Goal: Task Accomplishment & Management: Complete application form

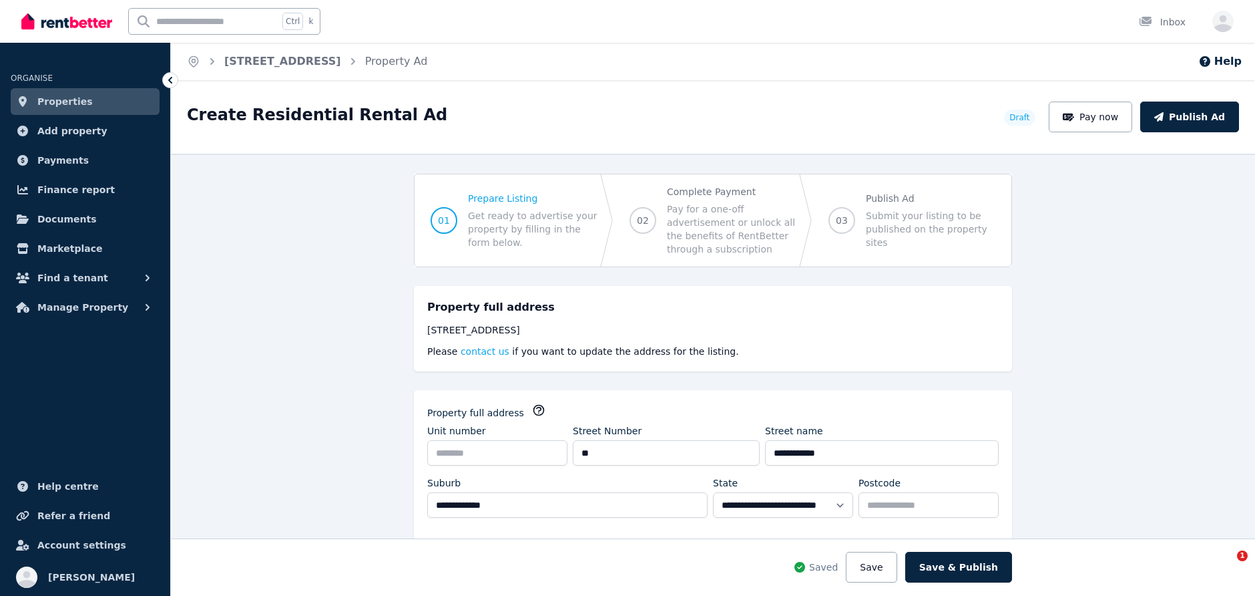
select select "***"
select select "**********"
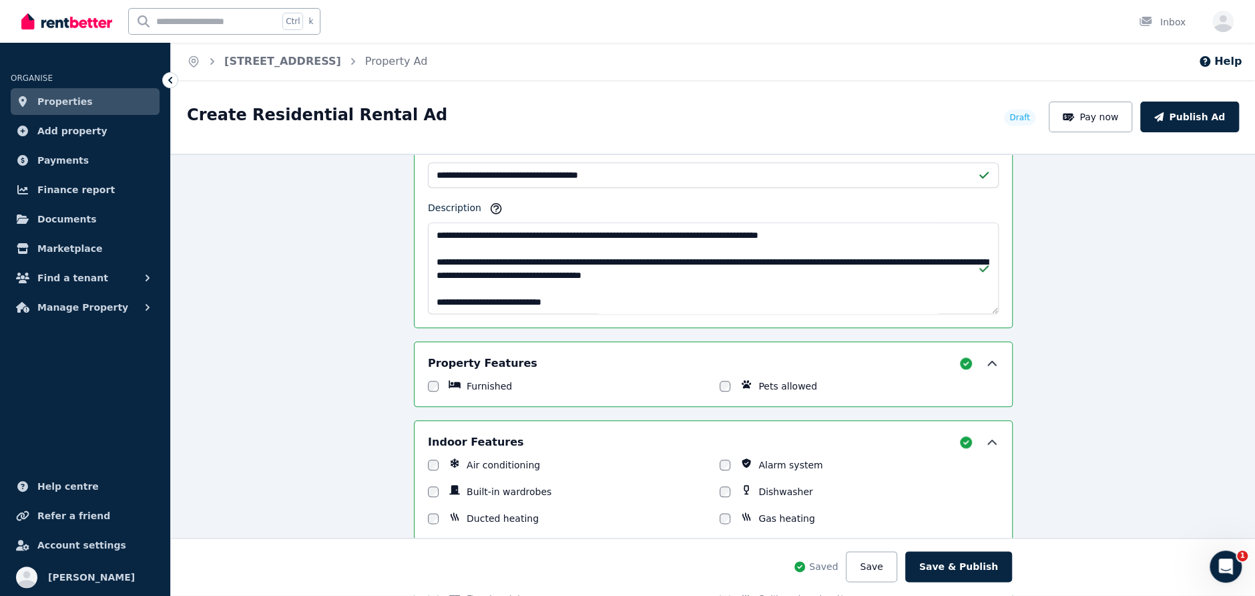
scroll to position [935, 0]
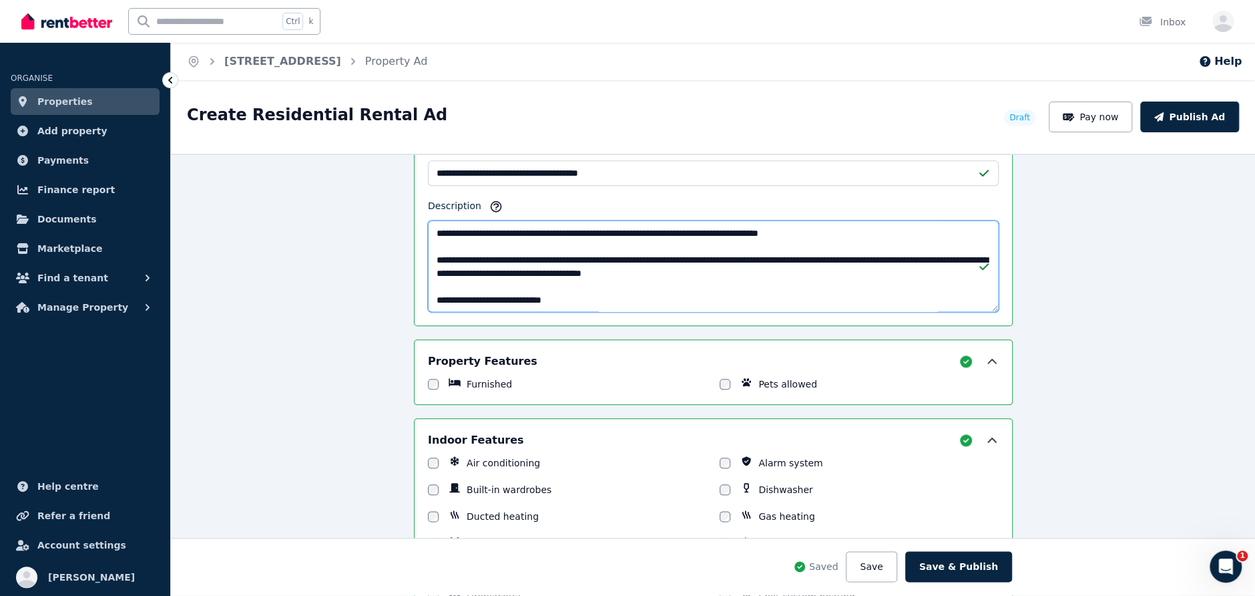
click at [500, 232] on textarea "Description" at bounding box center [713, 265] width 571 height 91
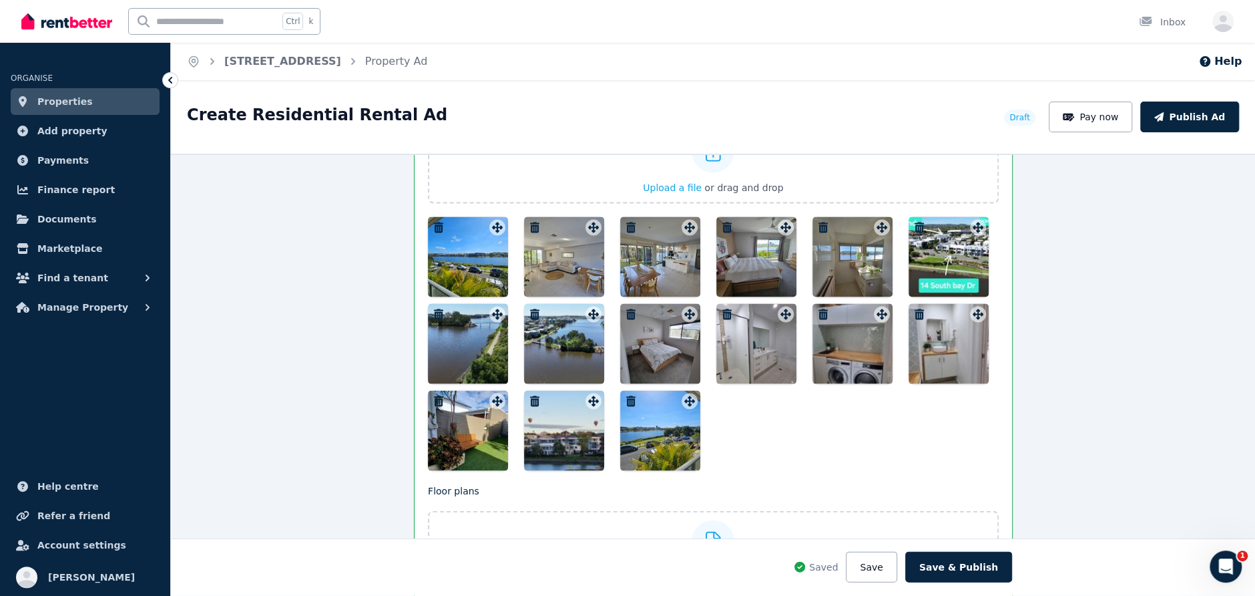
scroll to position [1803, 0]
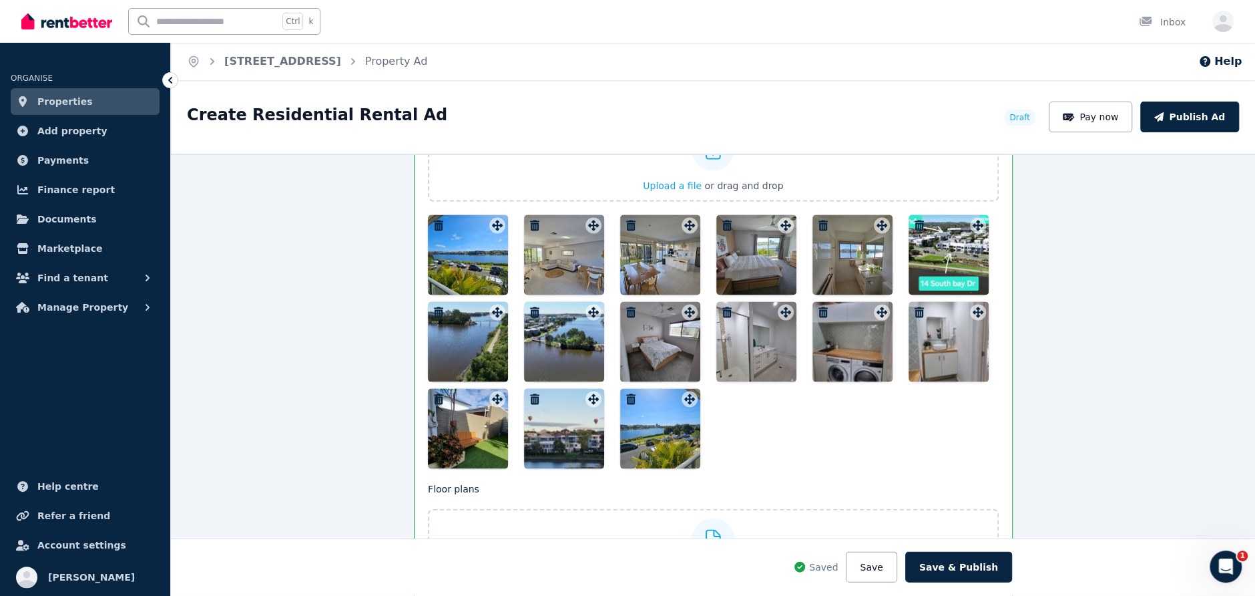
click at [440, 260] on div at bounding box center [468, 254] width 80 height 80
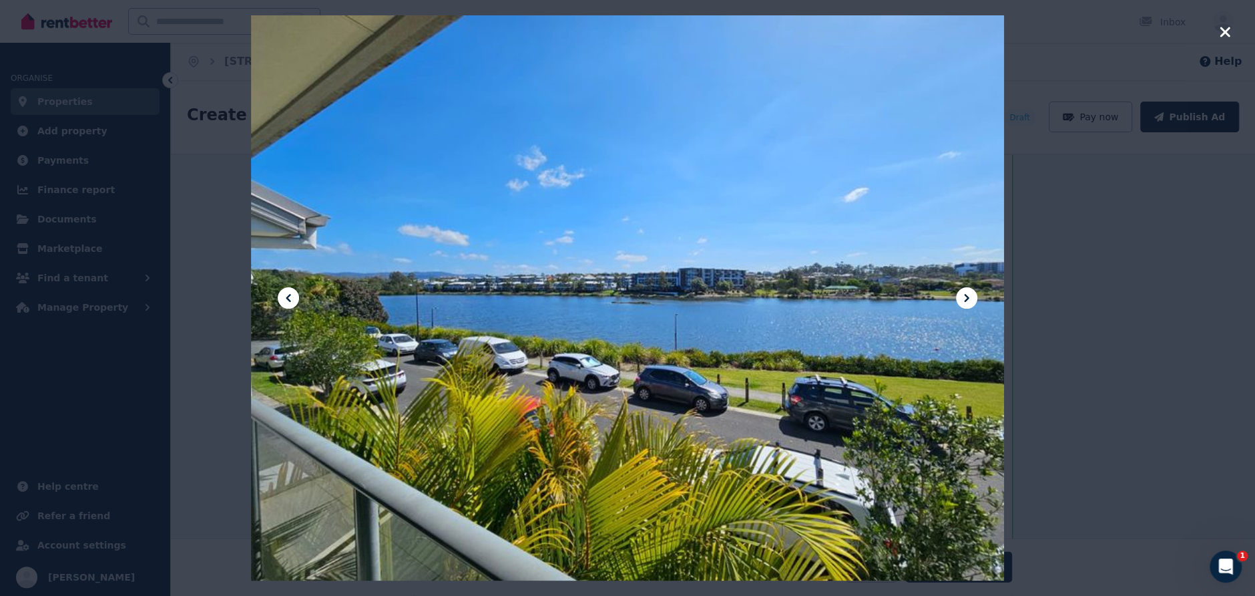
click at [961, 297] on icon at bounding box center [967, 298] width 16 height 16
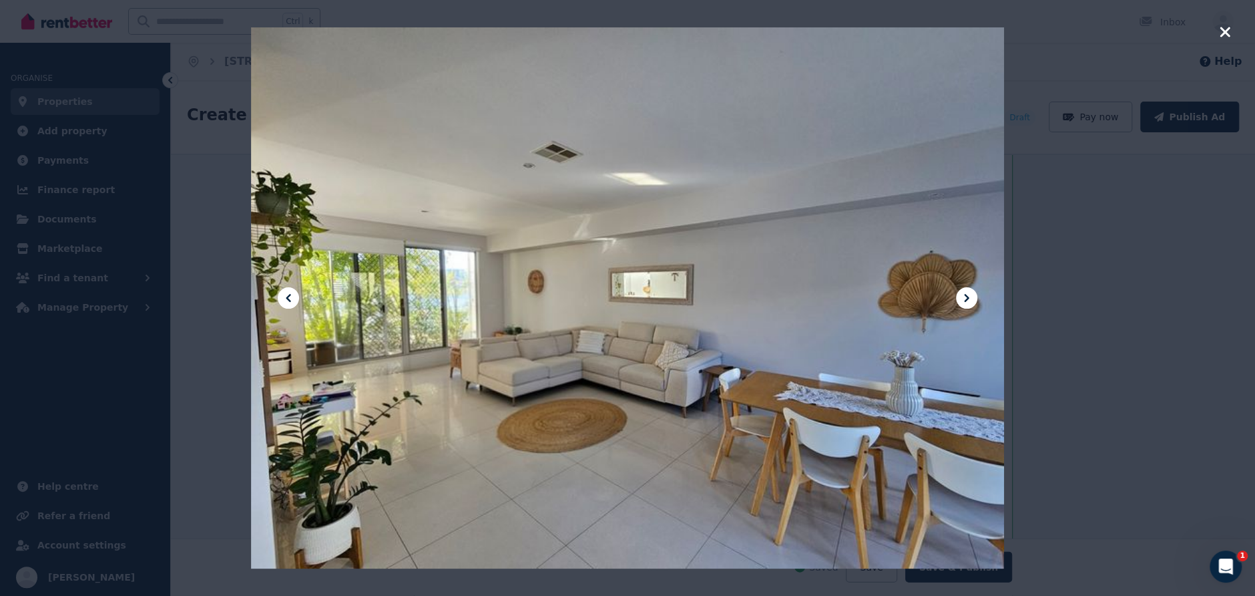
click at [961, 297] on icon at bounding box center [967, 298] width 16 height 16
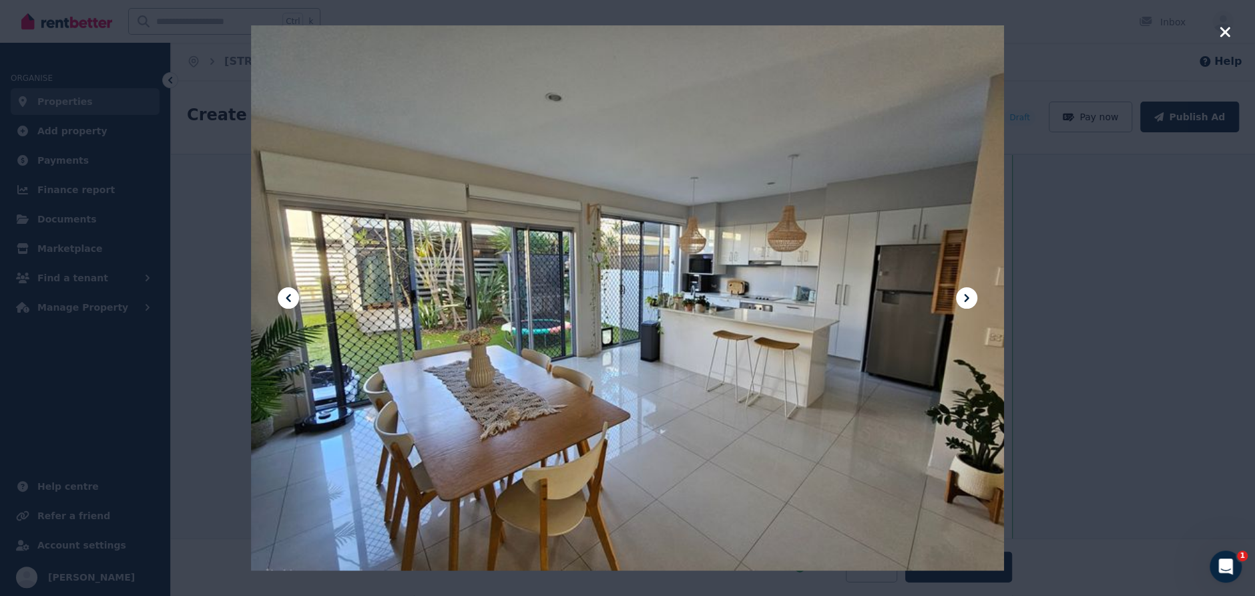
click at [962, 300] on icon at bounding box center [967, 298] width 16 height 16
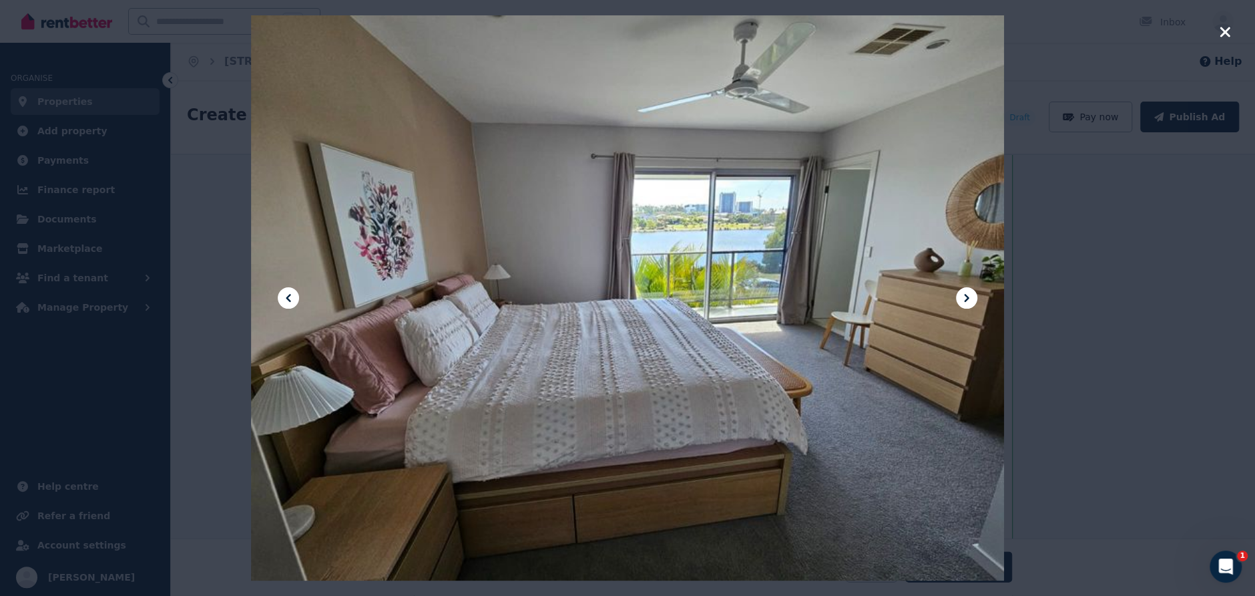
click at [966, 298] on icon at bounding box center [967, 298] width 16 height 16
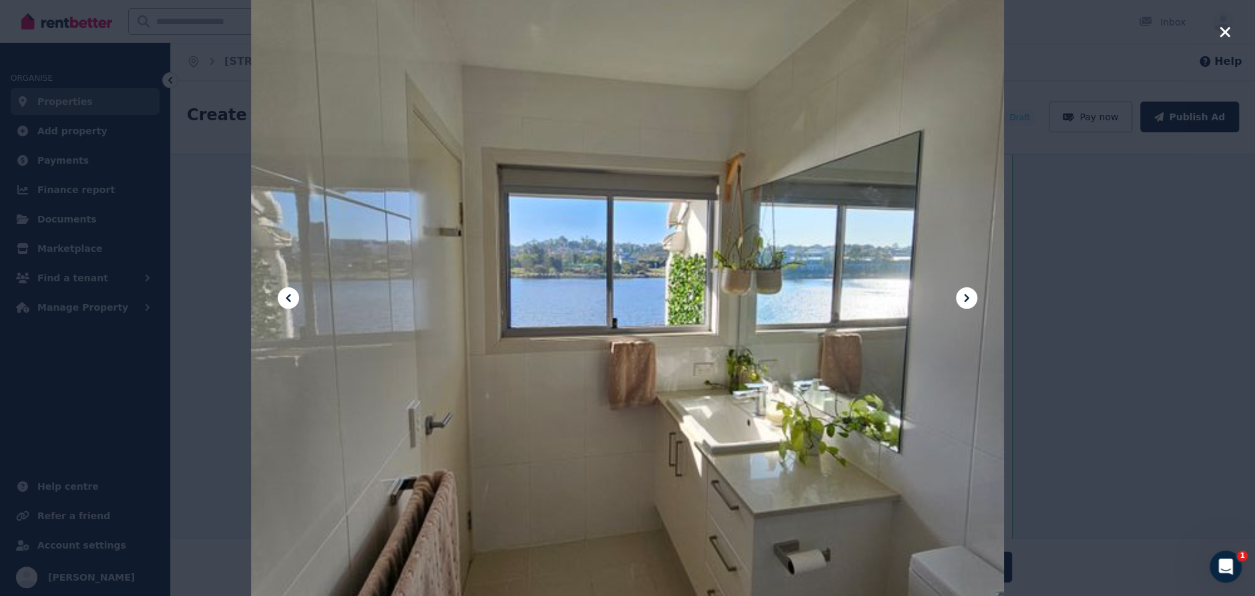
click at [966, 298] on icon at bounding box center [967, 298] width 16 height 16
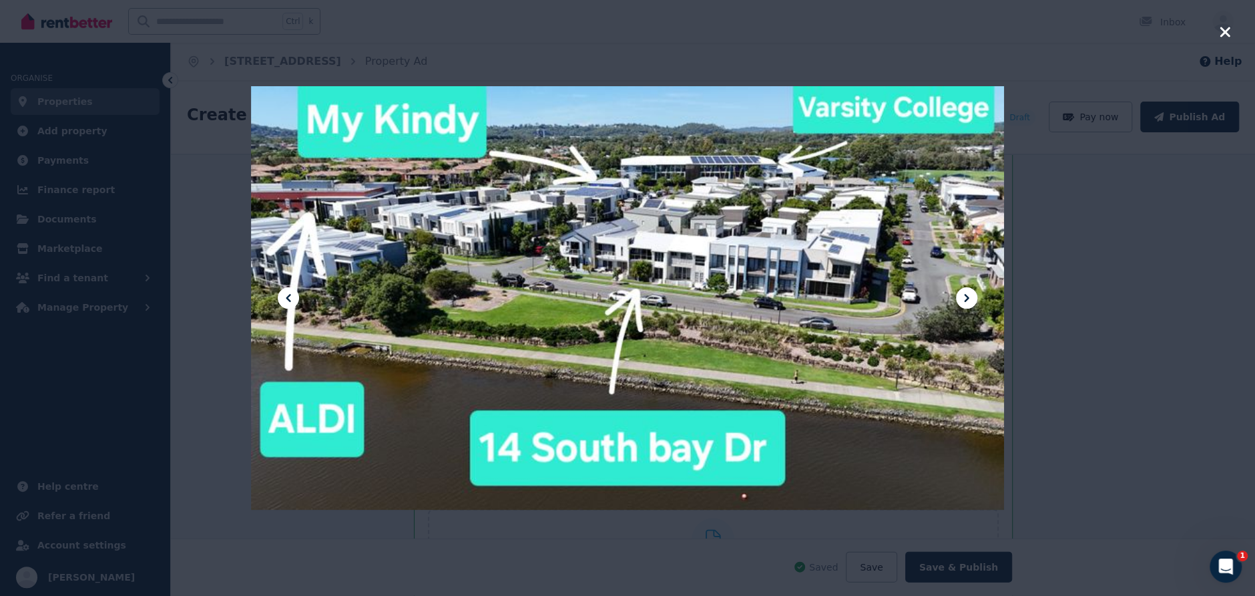
click at [966, 298] on icon at bounding box center [967, 298] width 16 height 16
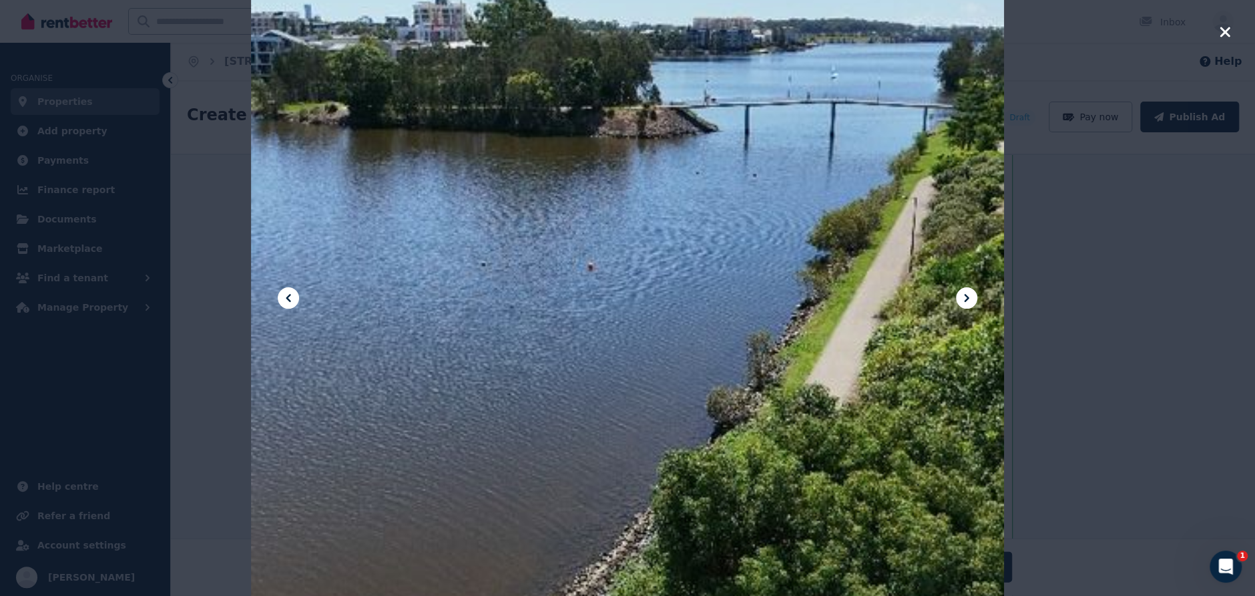
click at [966, 298] on icon at bounding box center [967, 298] width 16 height 16
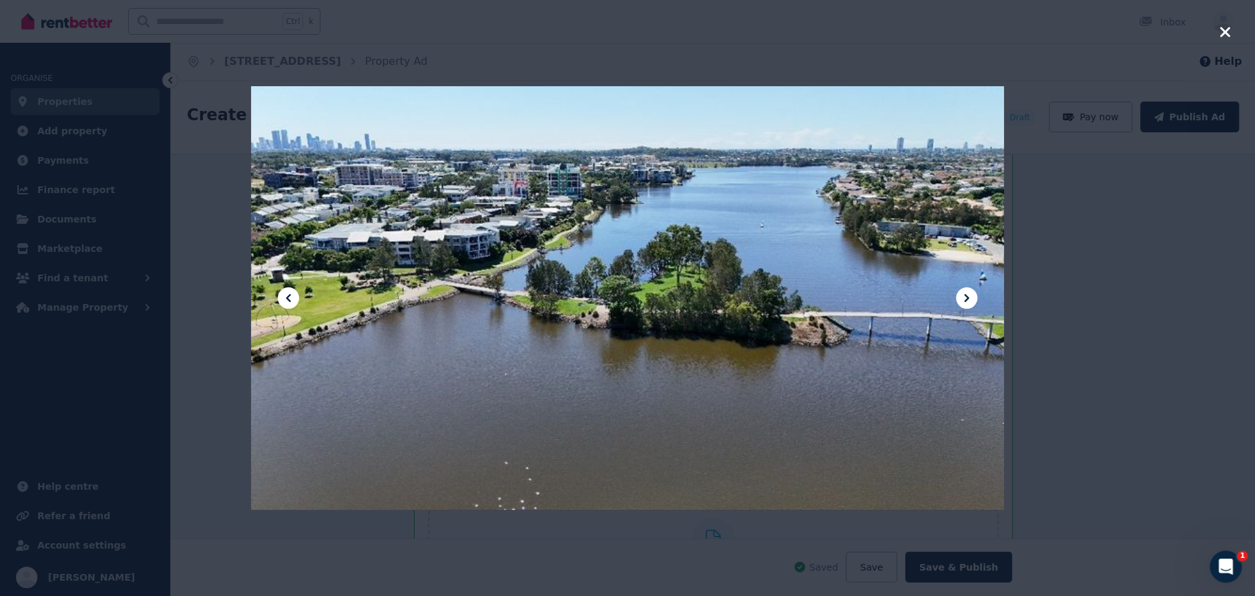
click at [966, 298] on icon at bounding box center [967, 298] width 16 height 16
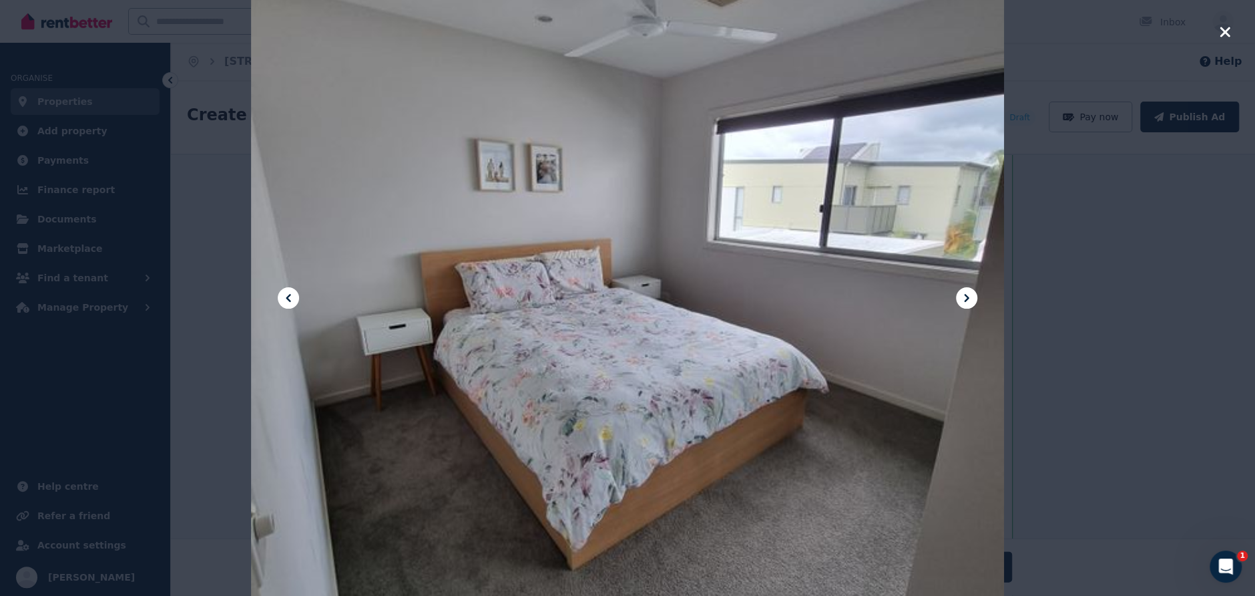
click at [966, 298] on icon at bounding box center [967, 298] width 16 height 16
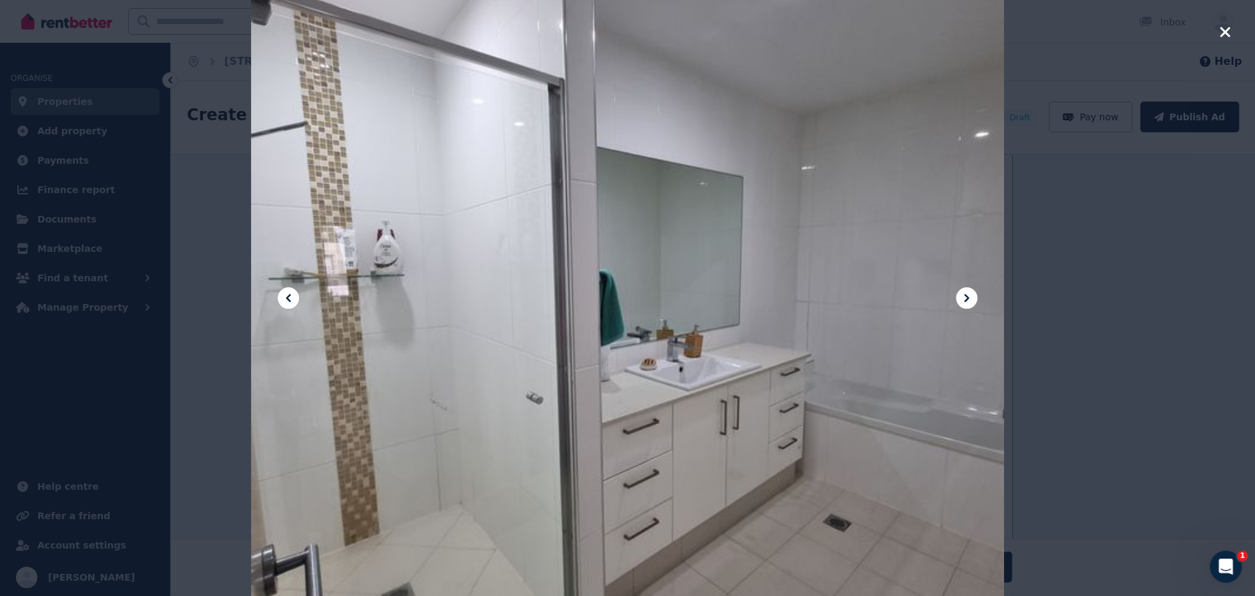
click at [966, 298] on icon at bounding box center [967, 298] width 16 height 16
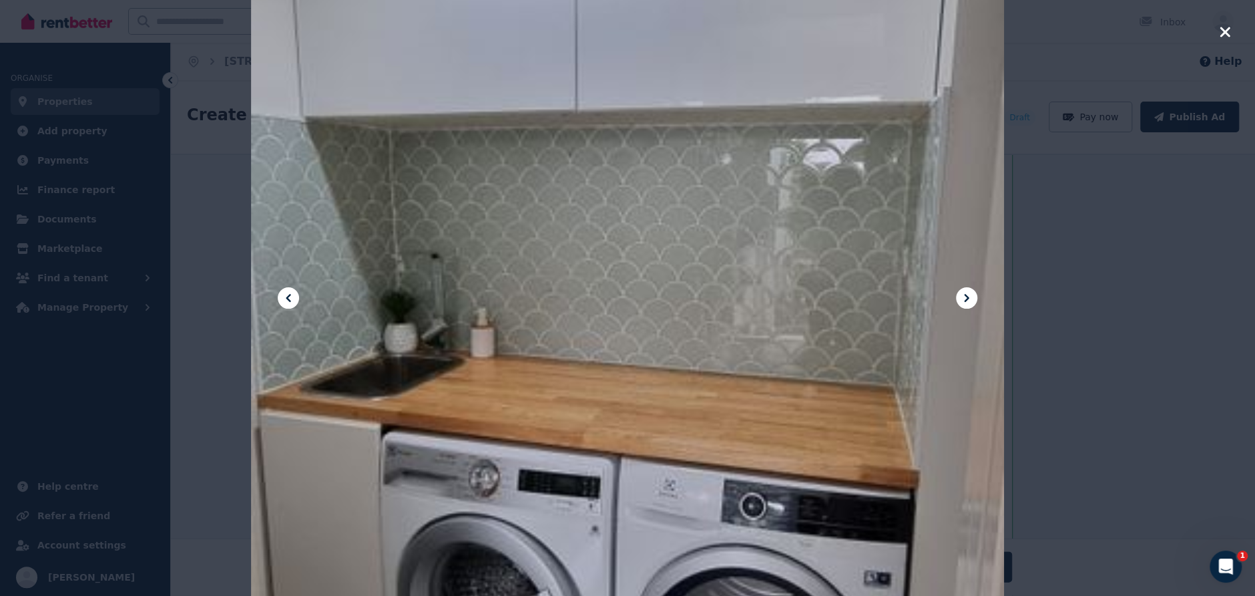
click at [967, 298] on icon at bounding box center [966, 298] width 5 height 8
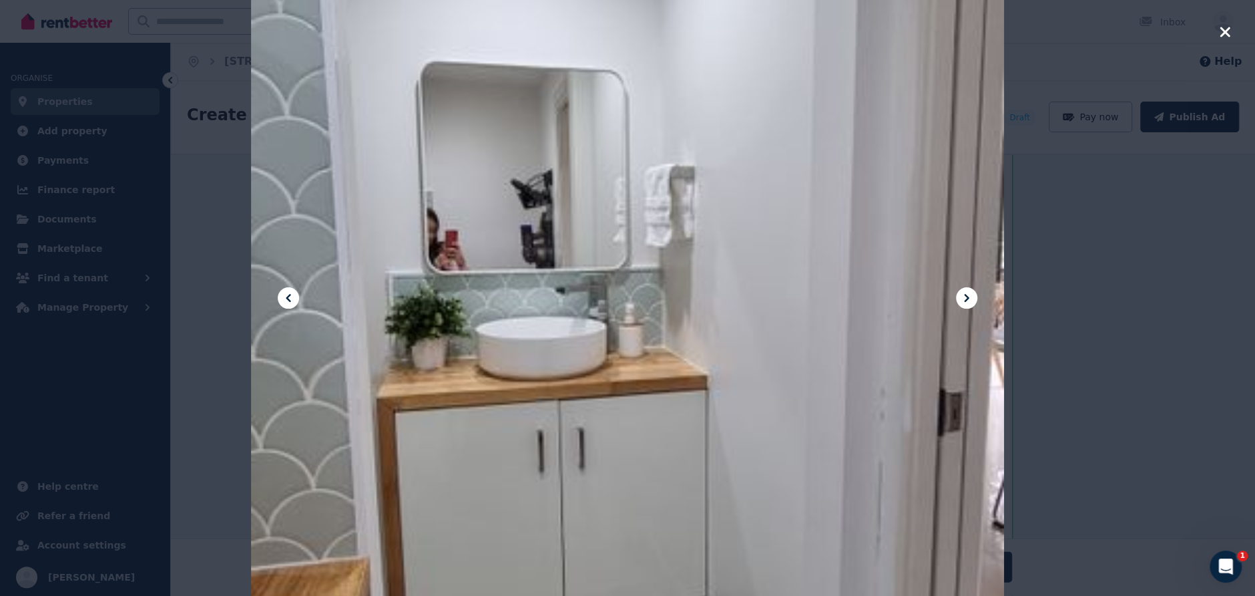
click at [966, 296] on icon at bounding box center [966, 298] width 5 height 8
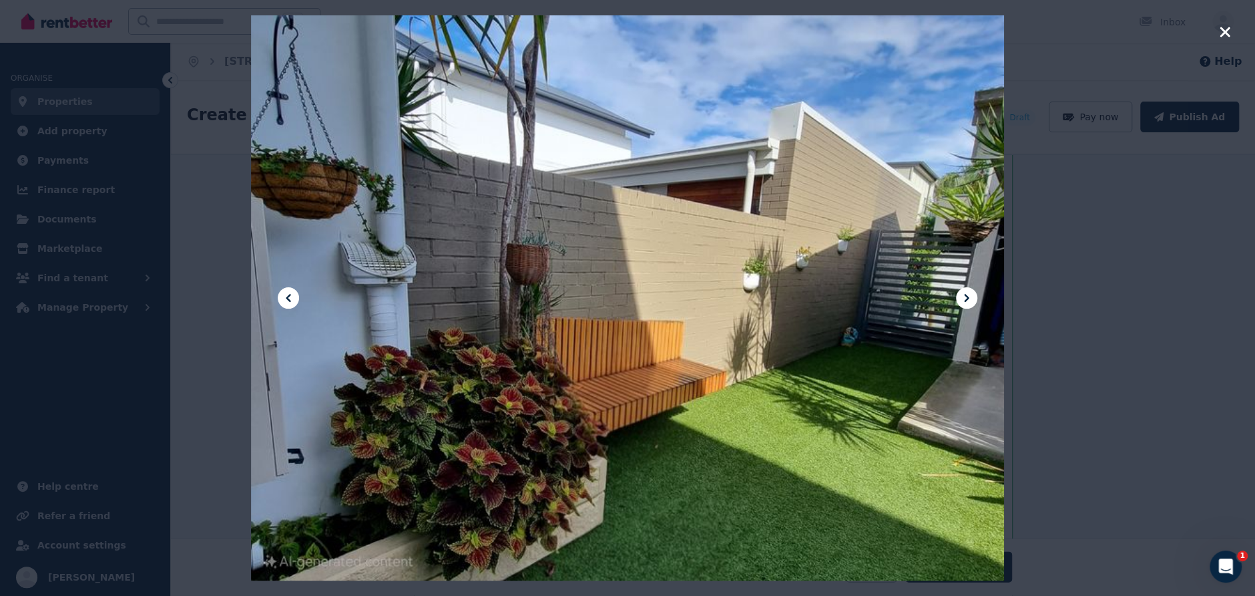
click at [966, 296] on icon at bounding box center [966, 298] width 5 height 8
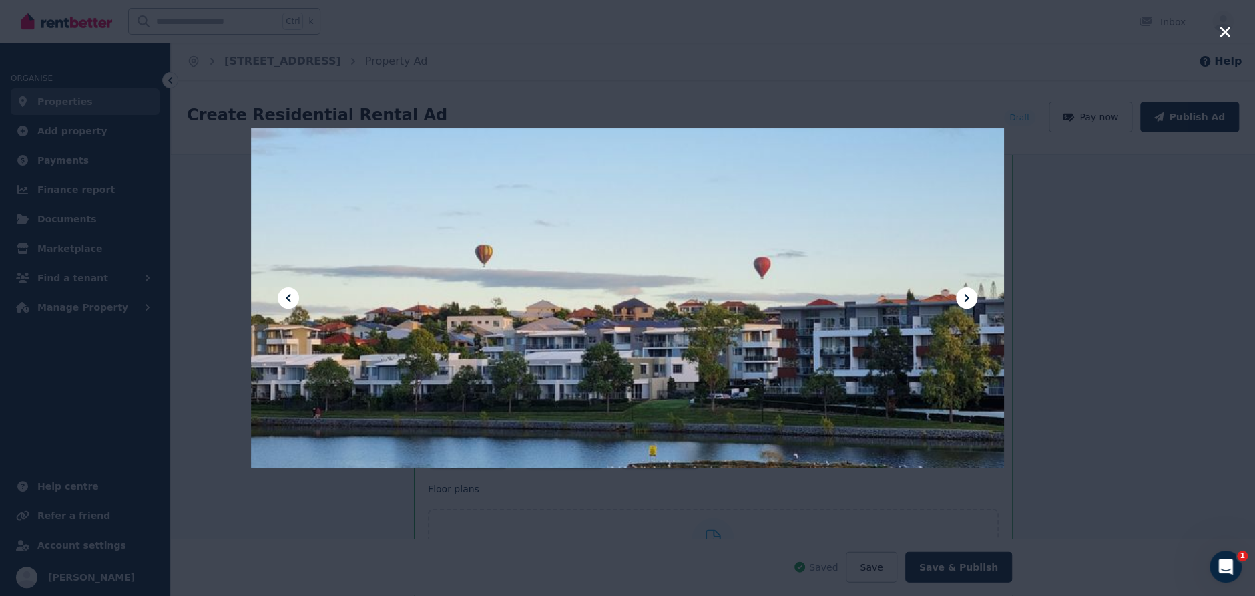
click at [966, 296] on icon at bounding box center [966, 298] width 5 height 8
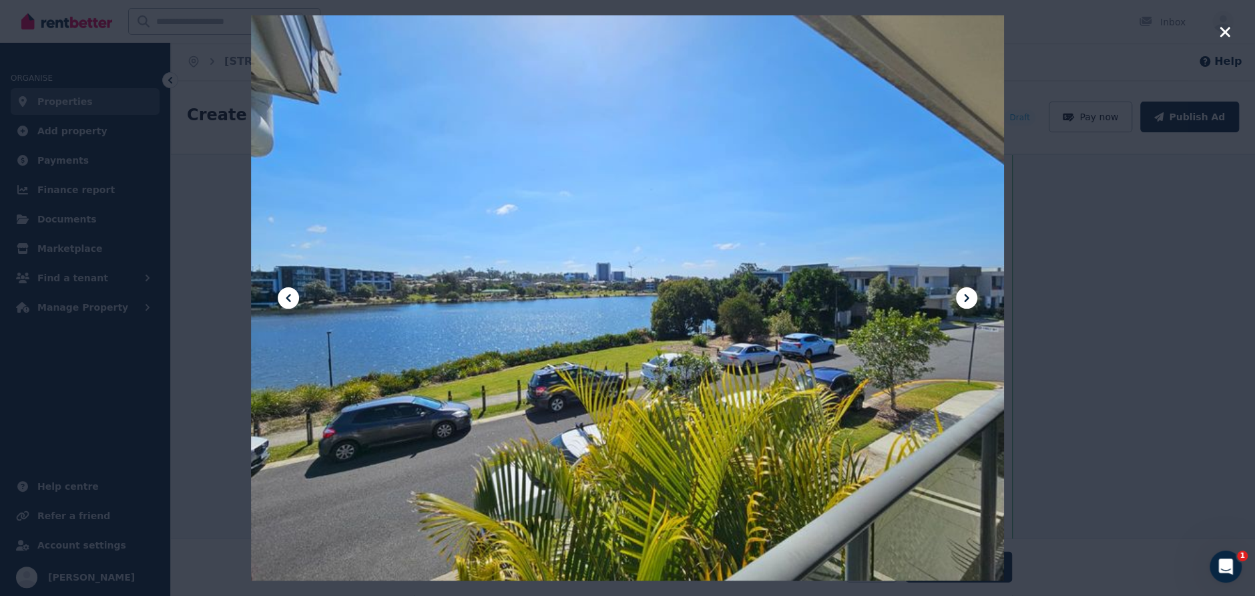
click at [966, 296] on icon at bounding box center [966, 298] width 5 height 8
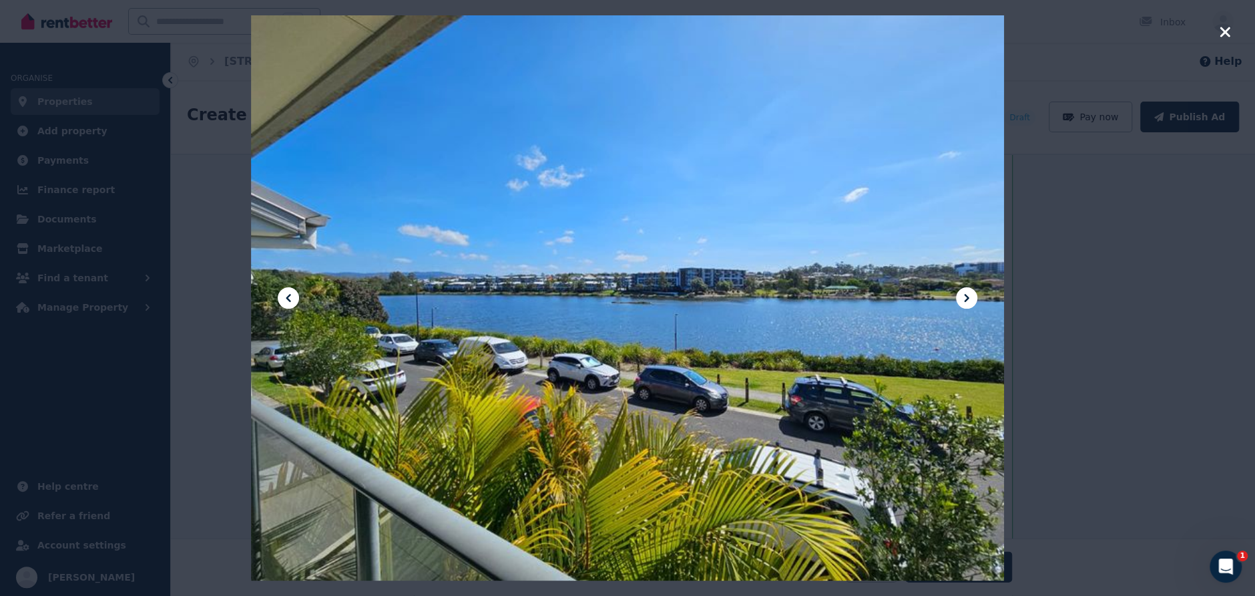
click at [1224, 33] on icon "button" at bounding box center [1225, 32] width 10 height 10
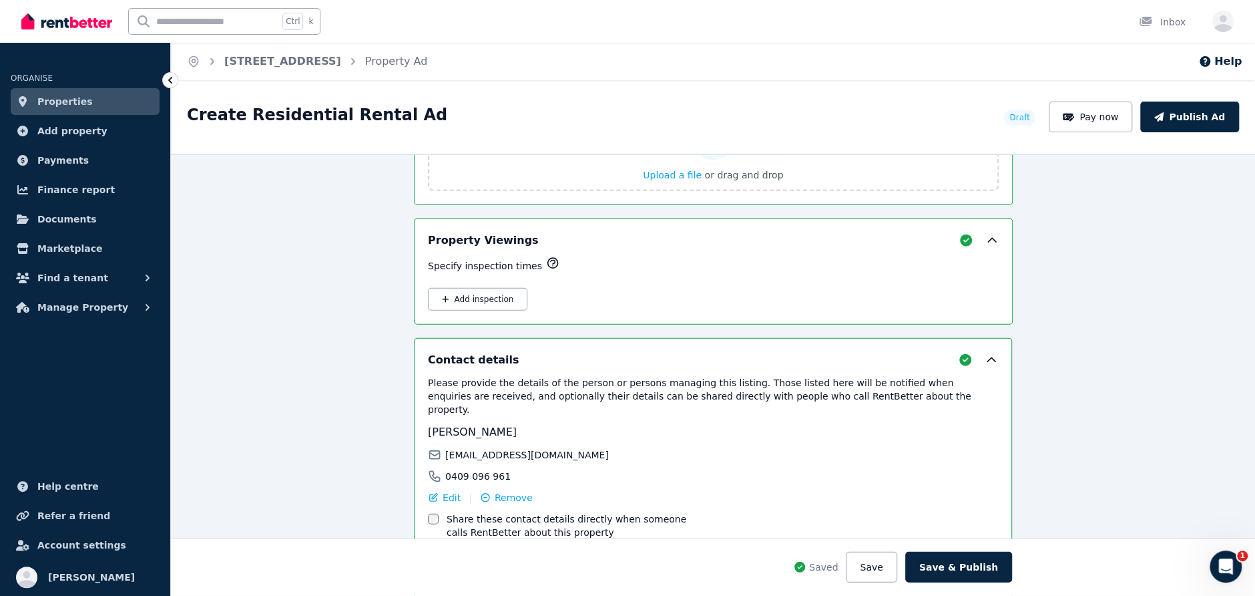
scroll to position [2254, 0]
